Goal: Information Seeking & Learning: Learn about a topic

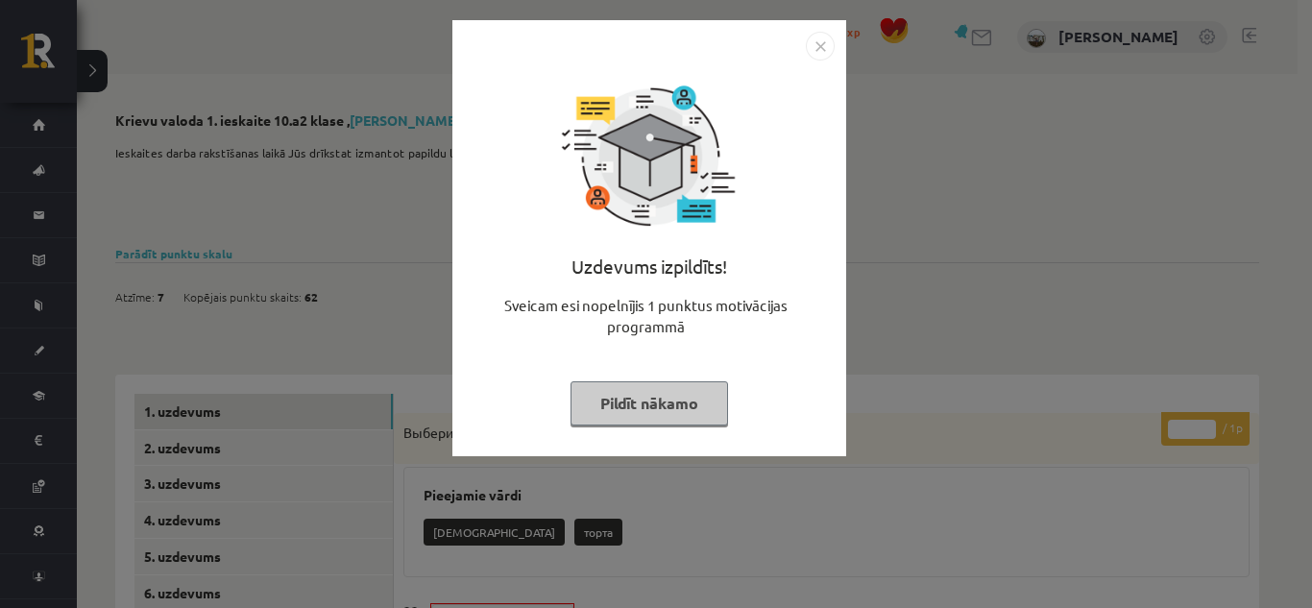
click at [612, 411] on button "Pildīt nākamo" at bounding box center [648, 403] width 157 height 44
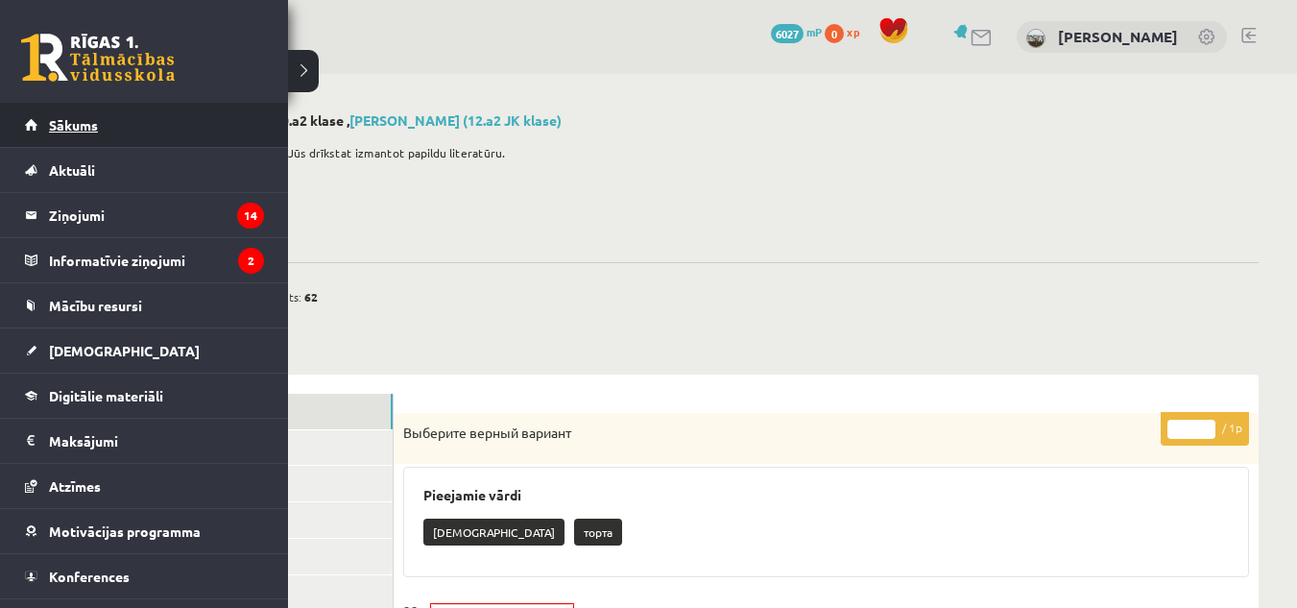
click at [77, 129] on span "Sākums" at bounding box center [73, 124] width 49 height 17
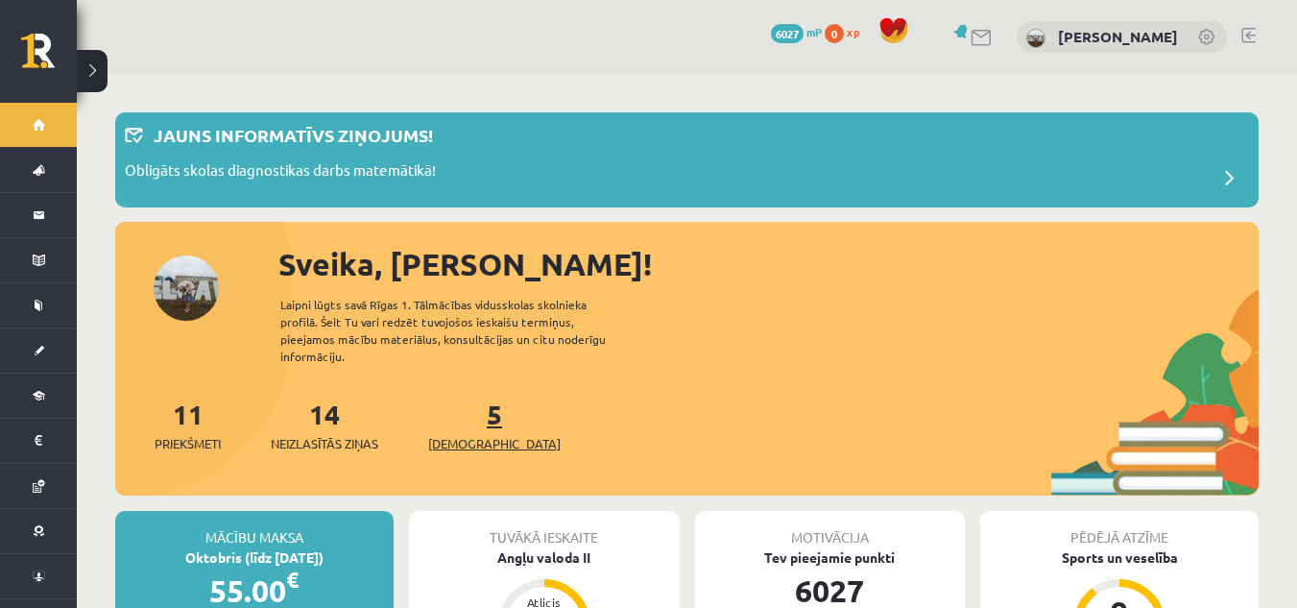
click at [459, 434] on span "[DEMOGRAPHIC_DATA]" at bounding box center [494, 443] width 133 height 19
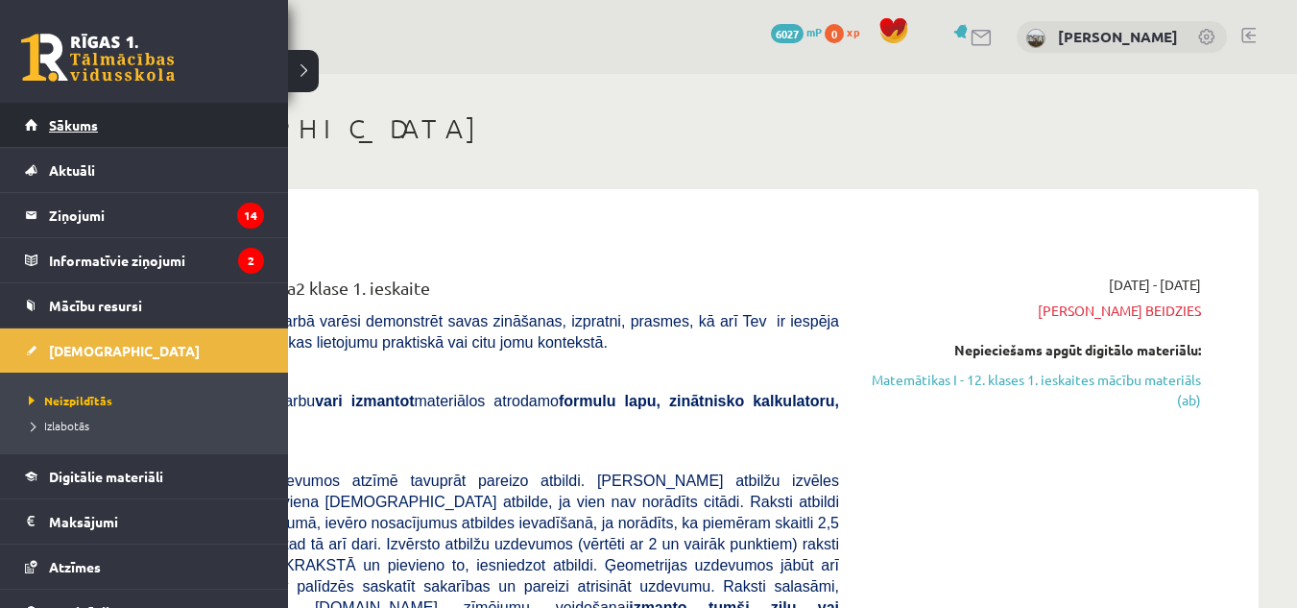
click at [30, 123] on link "Sākums" at bounding box center [144, 125] width 239 height 44
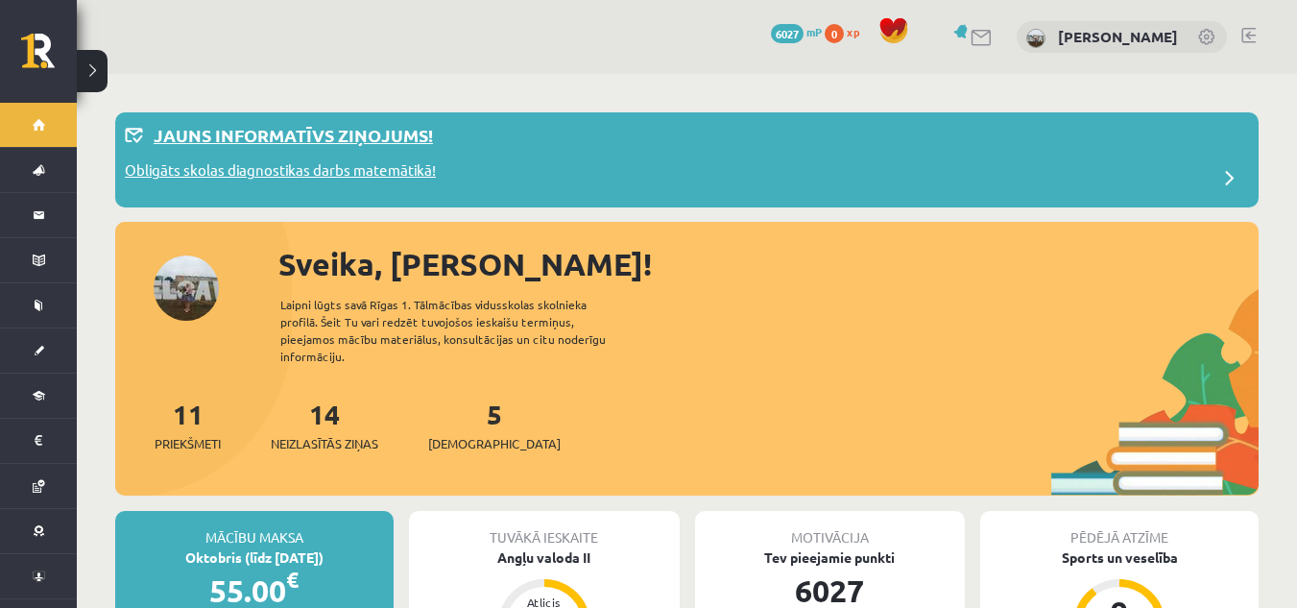
click at [257, 172] on p "Obligāts skolas diagnostikas darbs matemātikā!" at bounding box center [280, 172] width 311 height 27
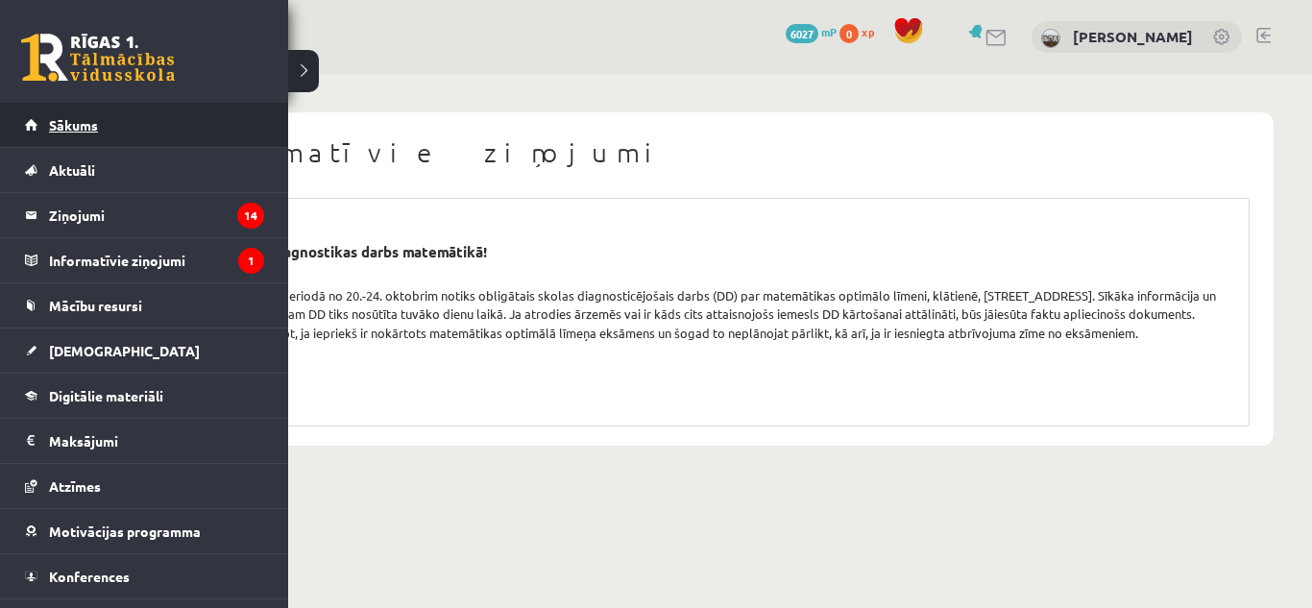
click at [29, 122] on link "Sākums" at bounding box center [144, 125] width 239 height 44
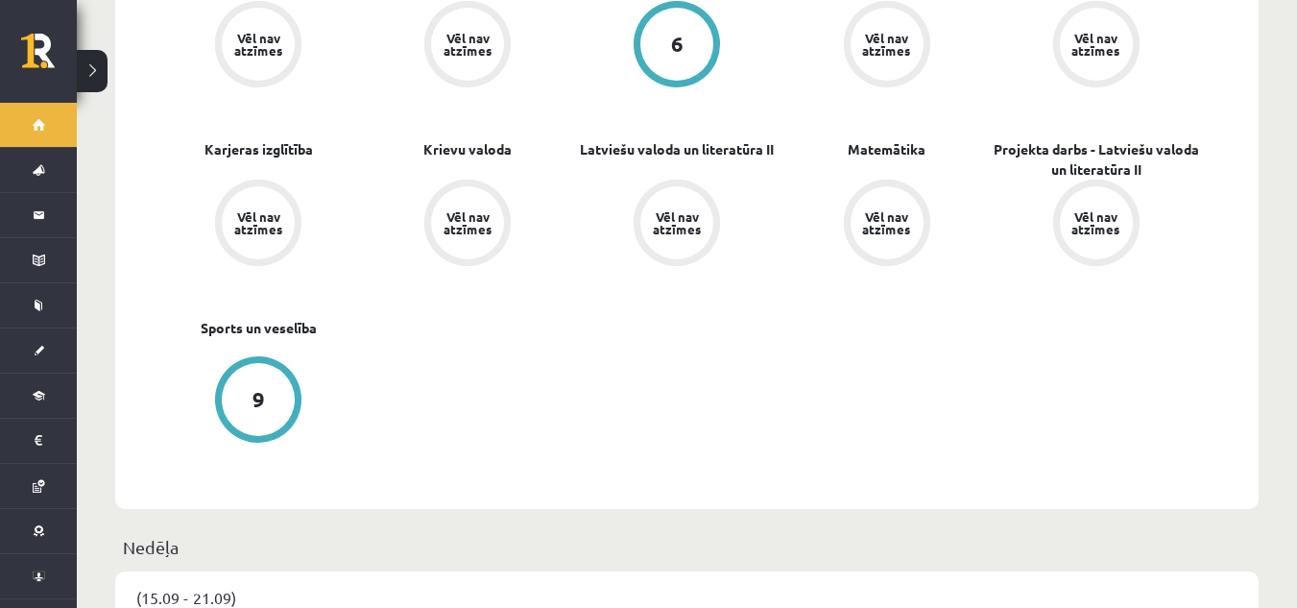
scroll to position [685, 0]
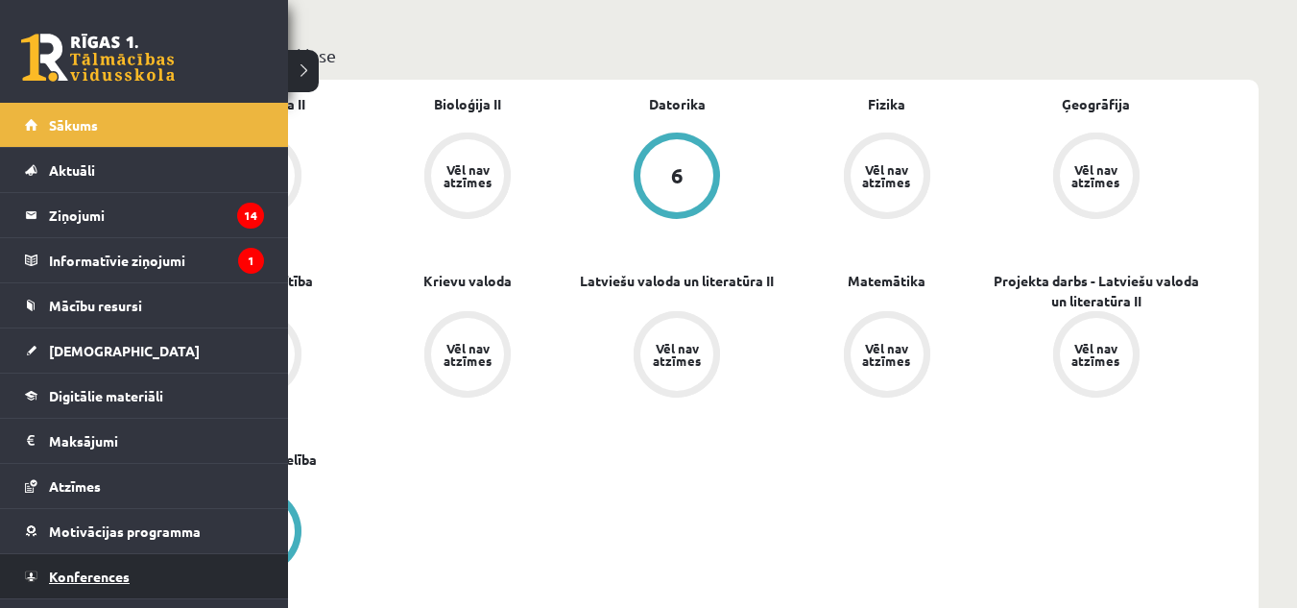
click at [74, 574] on span "Konferences" at bounding box center [89, 576] width 81 height 17
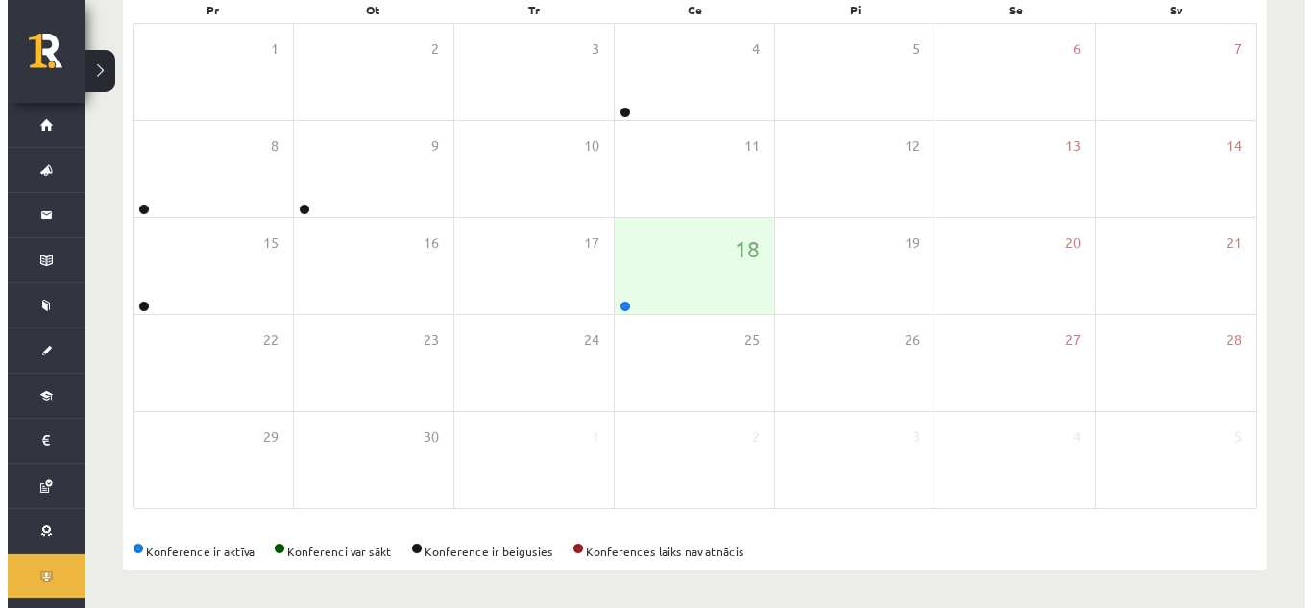
scroll to position [310, 0]
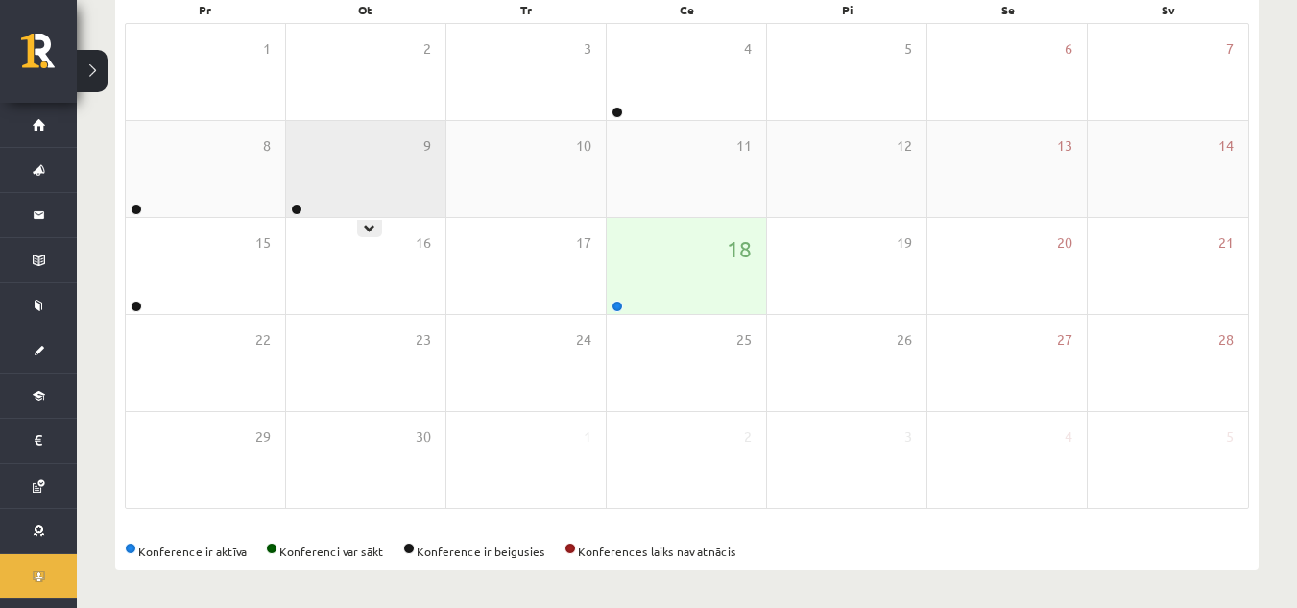
click at [335, 205] on div "9" at bounding box center [365, 169] width 159 height 96
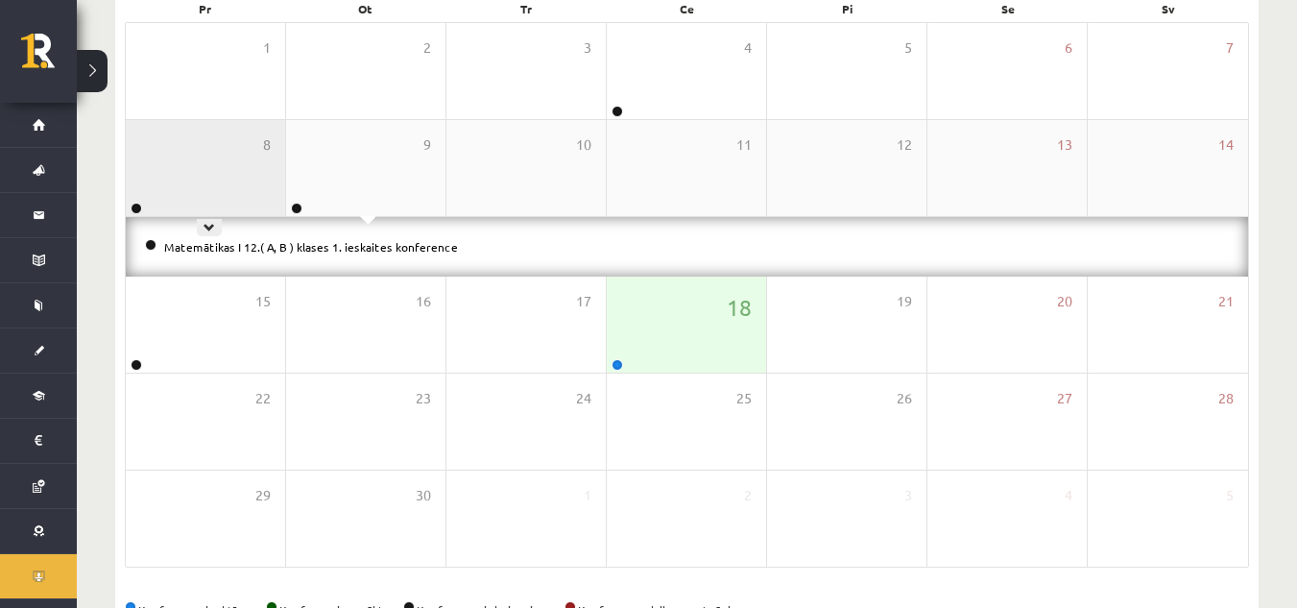
click at [238, 175] on div "8" at bounding box center [205, 168] width 159 height 96
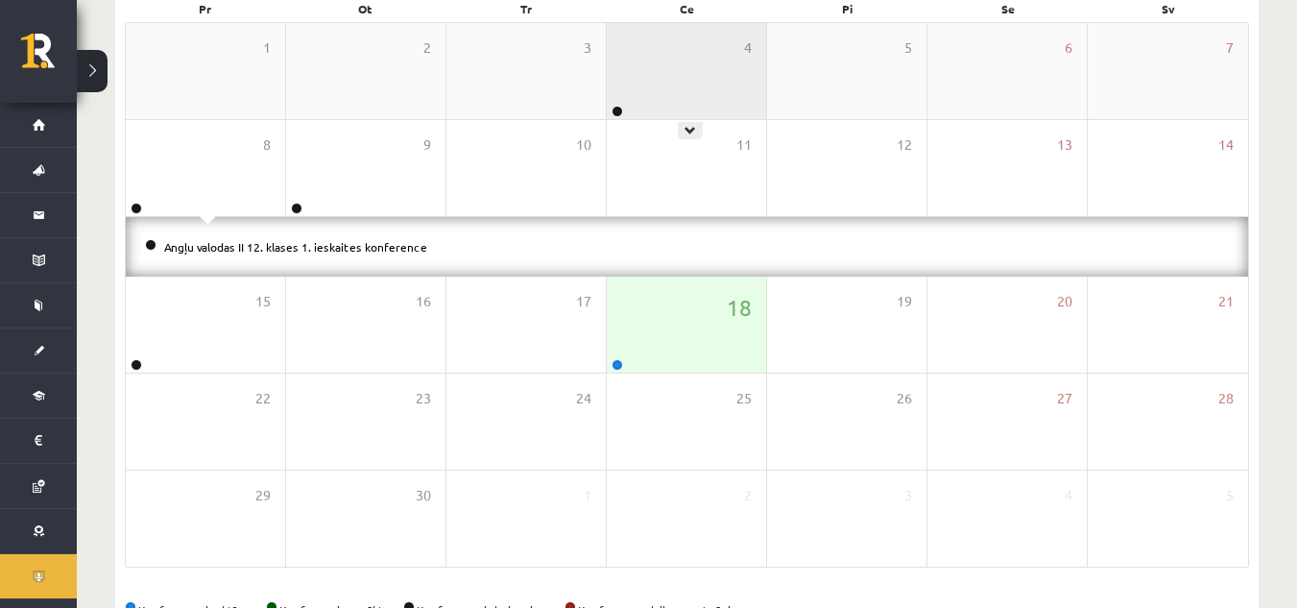
click at [624, 82] on div "4" at bounding box center [686, 71] width 159 height 96
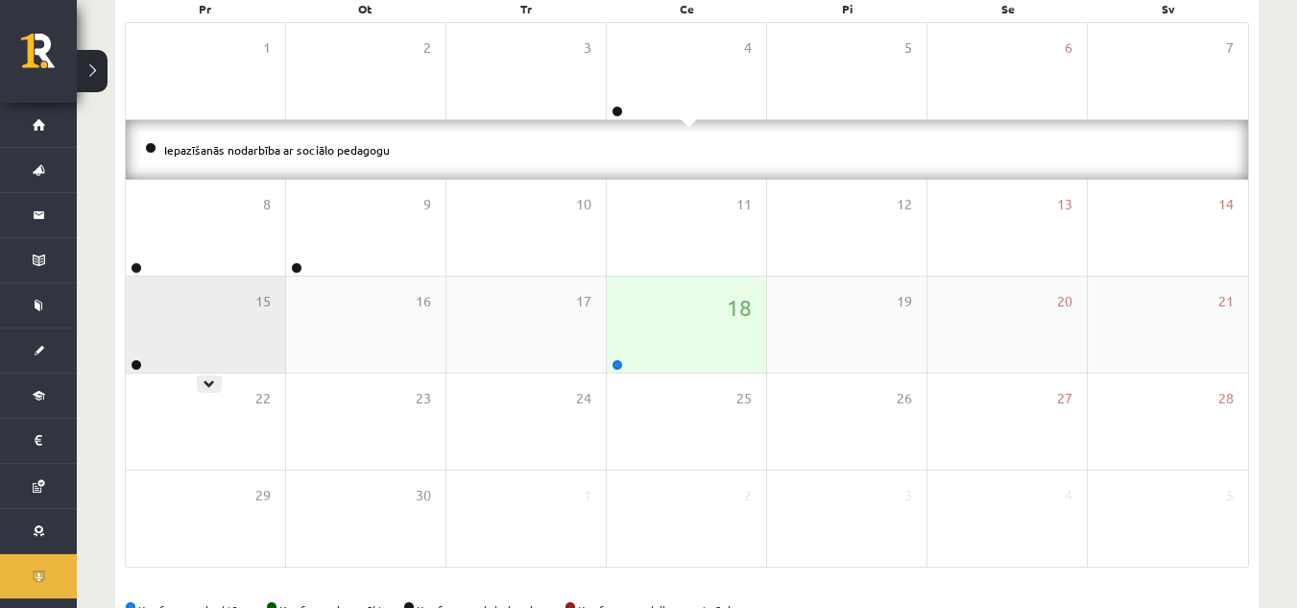
click at [153, 352] on div "15" at bounding box center [205, 325] width 159 height 96
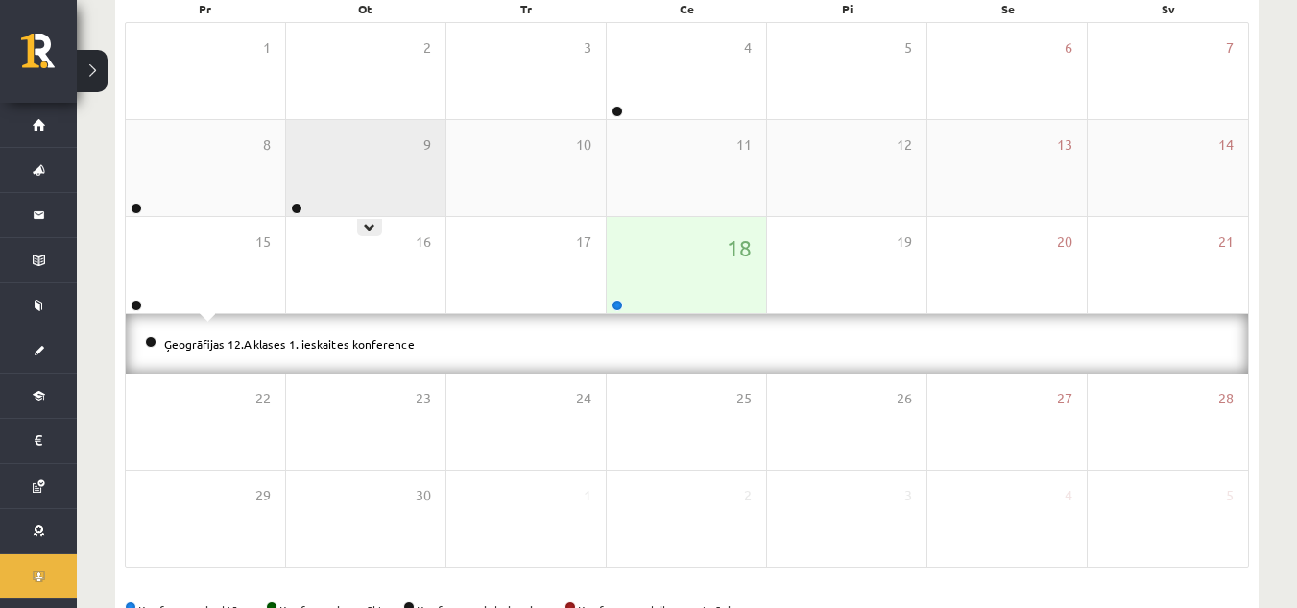
click at [346, 135] on div "9" at bounding box center [365, 168] width 159 height 96
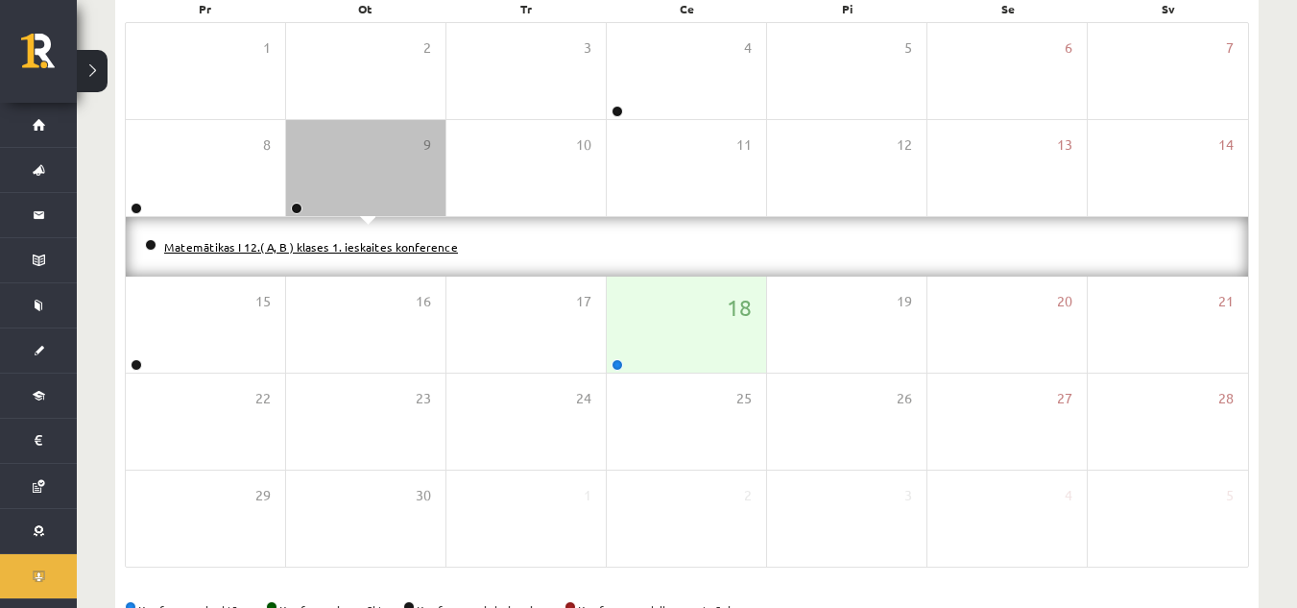
click at [350, 248] on link "Matemātikas I 12.( A, B ) klases 1. ieskaites konference" at bounding box center [311, 246] width 294 height 15
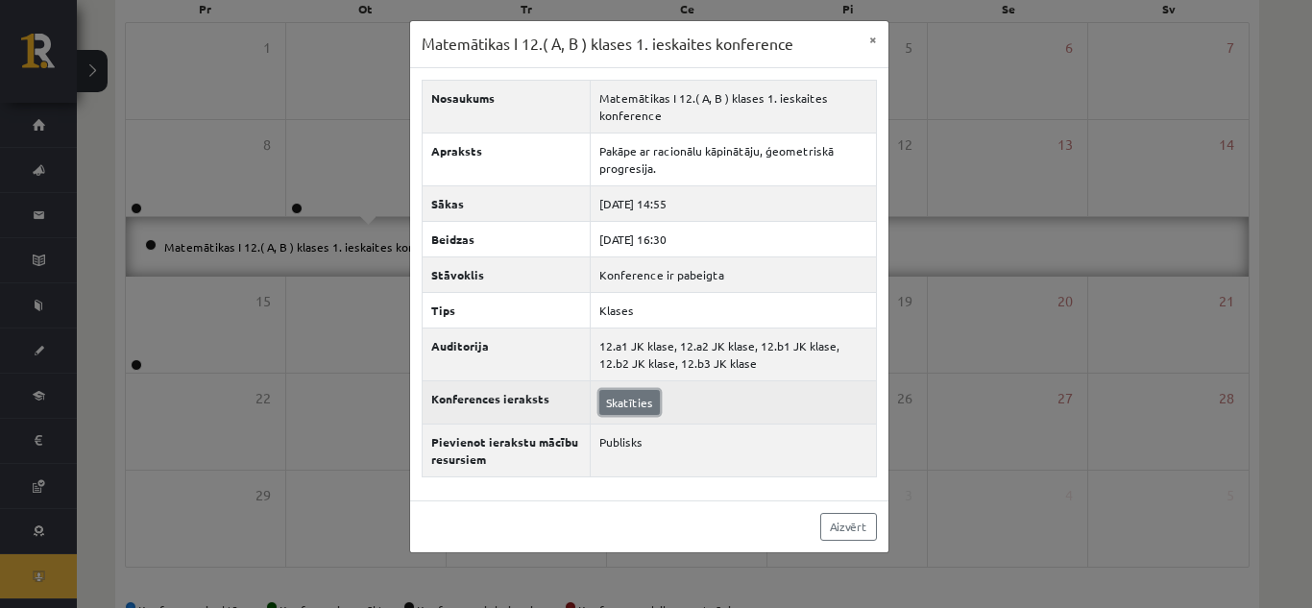
click at [641, 400] on link "Skatīties" at bounding box center [629, 402] width 60 height 25
